Goal: Task Accomplishment & Management: Manage account settings

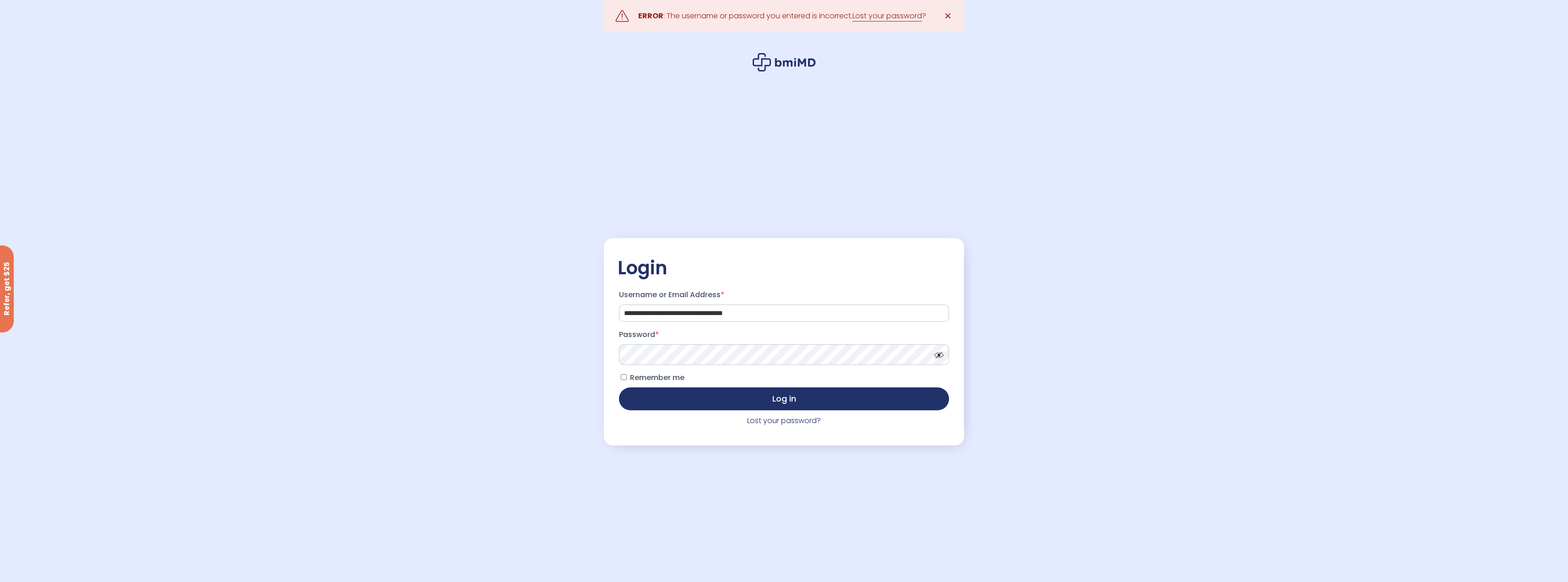
click at [939, 356] on span at bounding box center [937, 352] width 14 height 7
click at [852, 393] on button "Log in" at bounding box center [784, 398] width 330 height 23
click at [789, 399] on button "Log in" at bounding box center [784, 398] width 330 height 23
click at [891, 13] on link "Lost your password" at bounding box center [887, 16] width 69 height 11
